Goal: Information Seeking & Learning: Learn about a topic

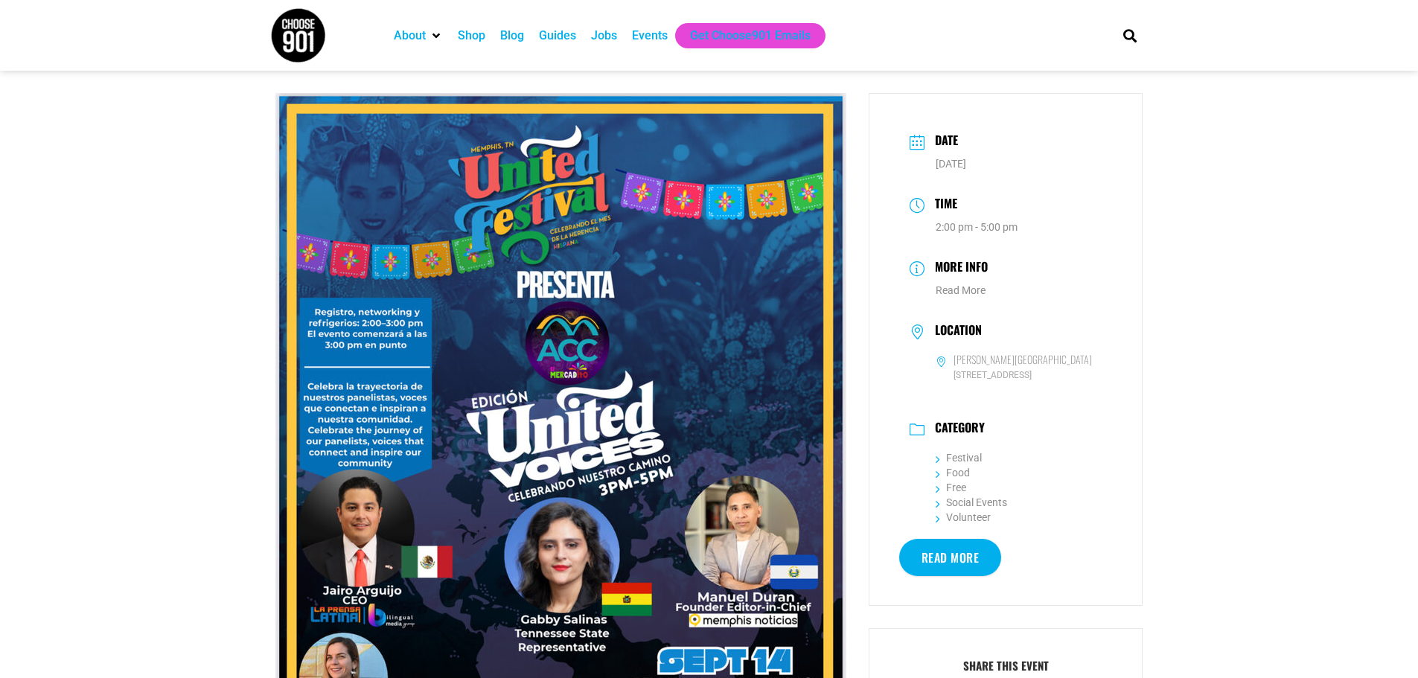
click at [967, 564] on link "Read More" at bounding box center [950, 557] width 103 height 37
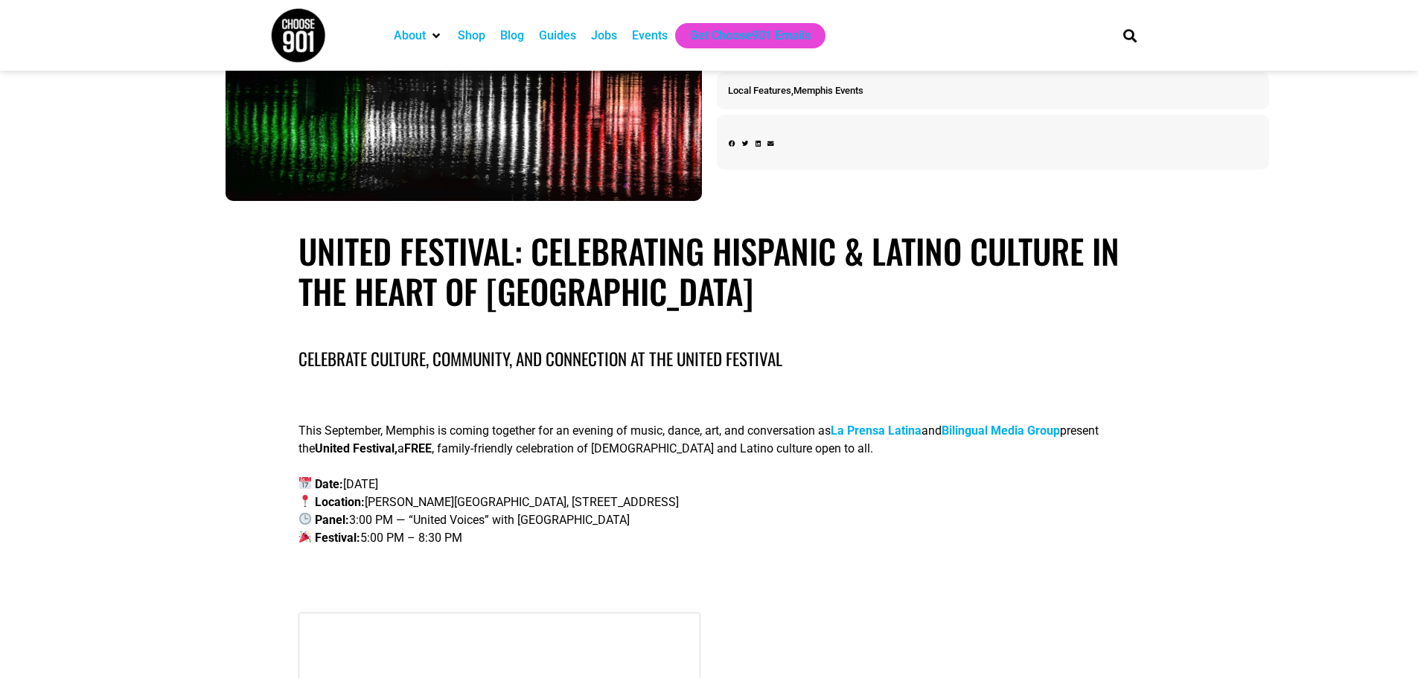
scroll to position [223, 0]
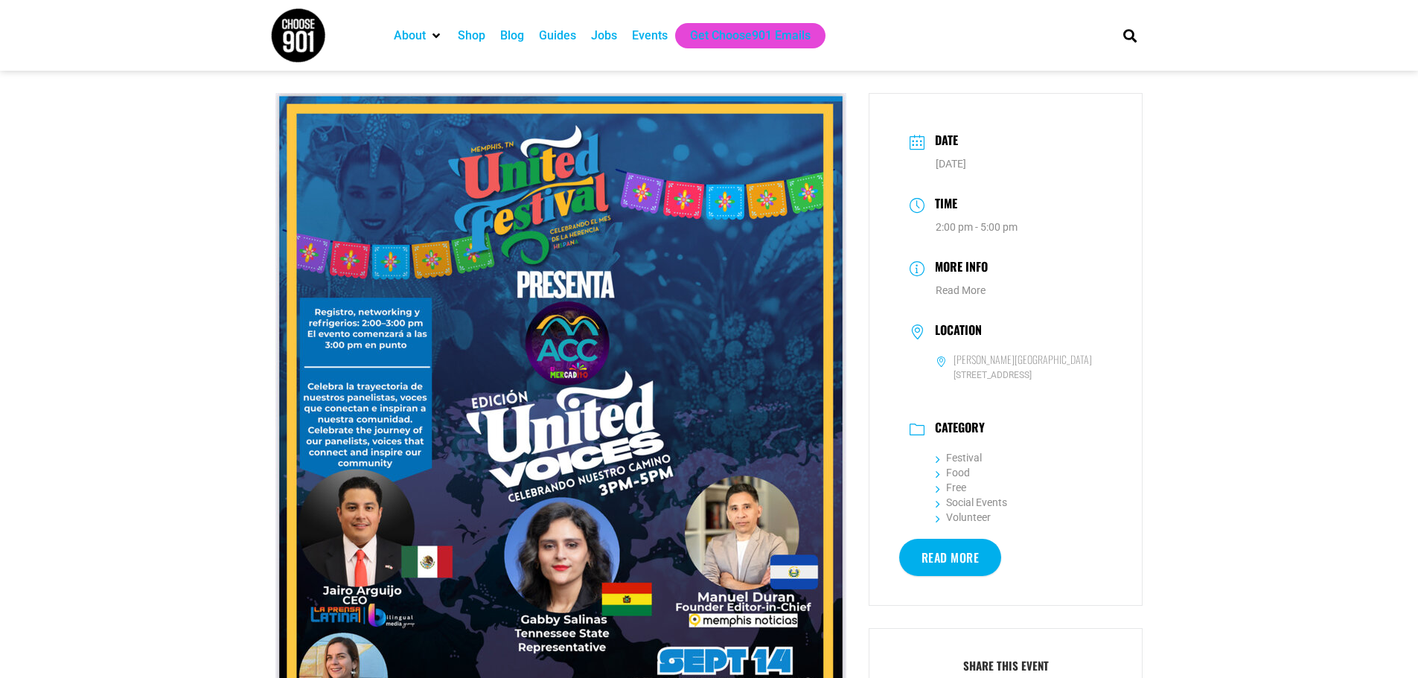
click at [957, 565] on link "Read More" at bounding box center [950, 557] width 103 height 37
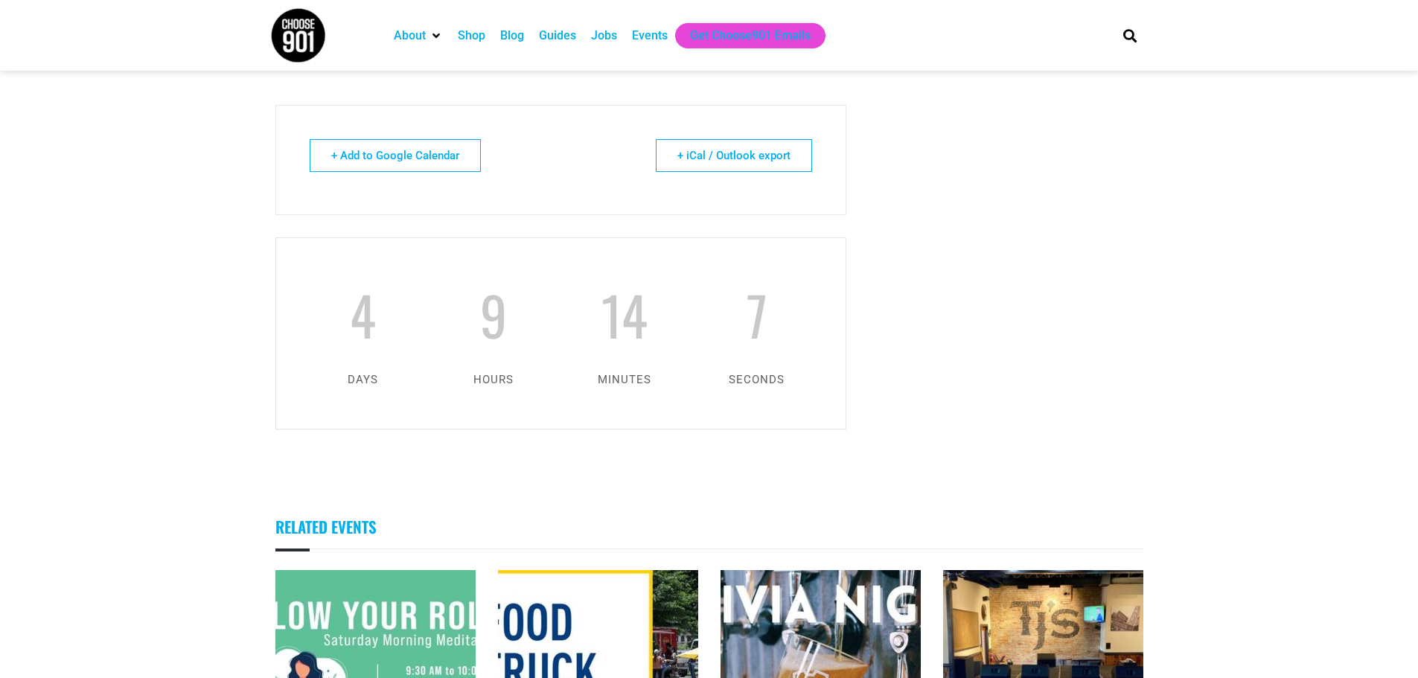
scroll to position [1191, 0]
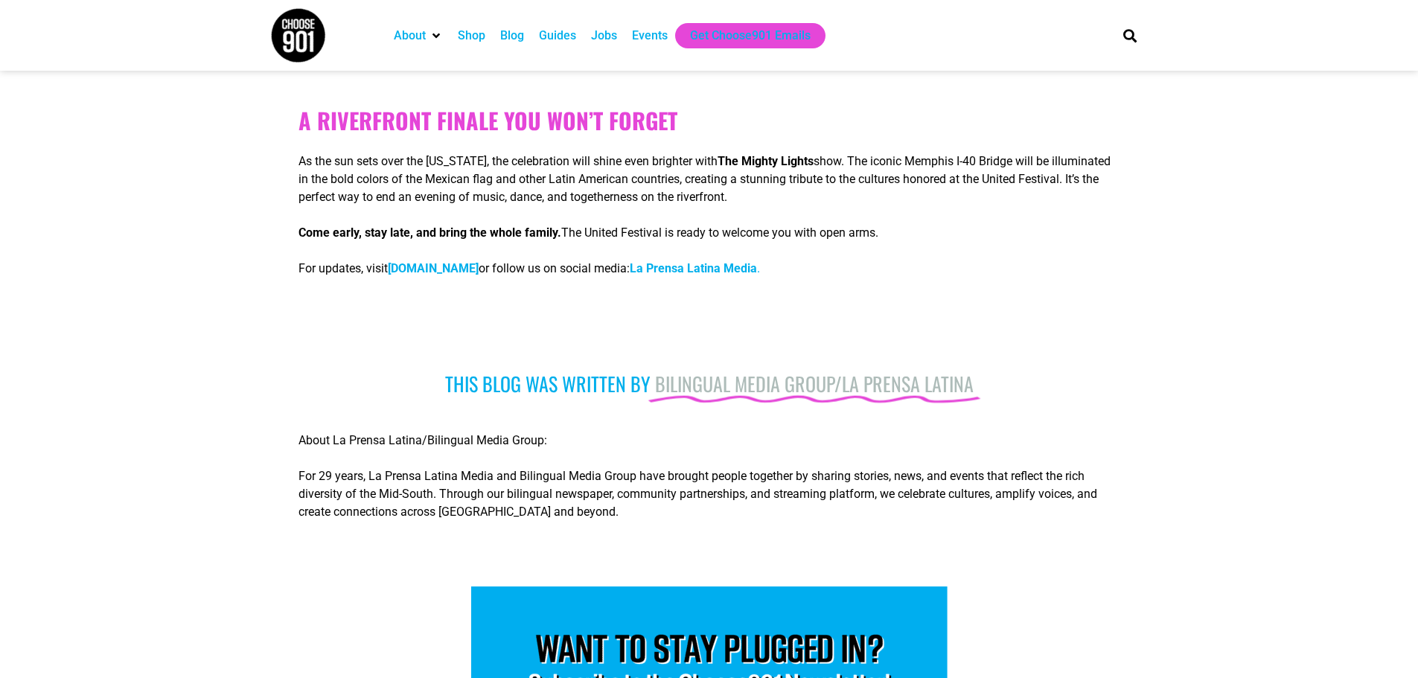
scroll to position [5510, 0]
